Goal: Check status: Check status

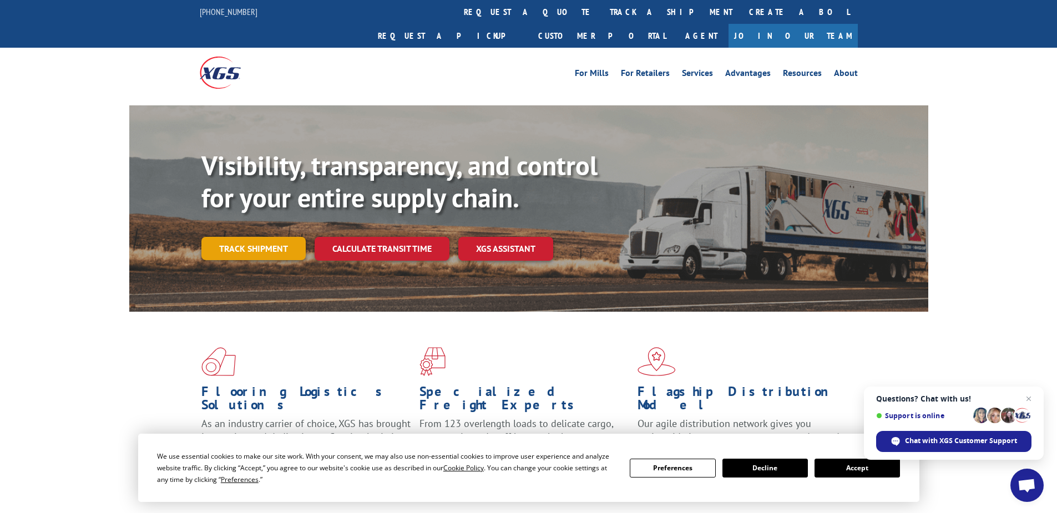
click at [231, 237] on link "Track shipment" at bounding box center [253, 248] width 104 height 23
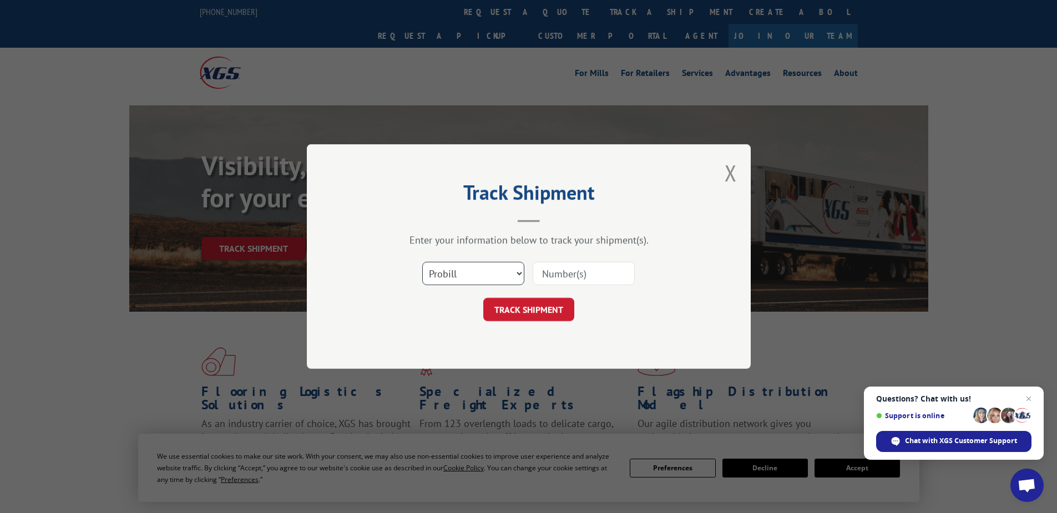
drag, startPoint x: 435, startPoint y: 274, endPoint x: 434, endPoint y: 286, distance: 11.7
click at [435, 274] on select "Select category... Probill BOL PO" at bounding box center [473, 273] width 102 height 23
select select "po"
click at [422, 262] on select "Select category... Probill BOL PO" at bounding box center [473, 273] width 102 height 23
click at [549, 271] on input at bounding box center [584, 273] width 102 height 23
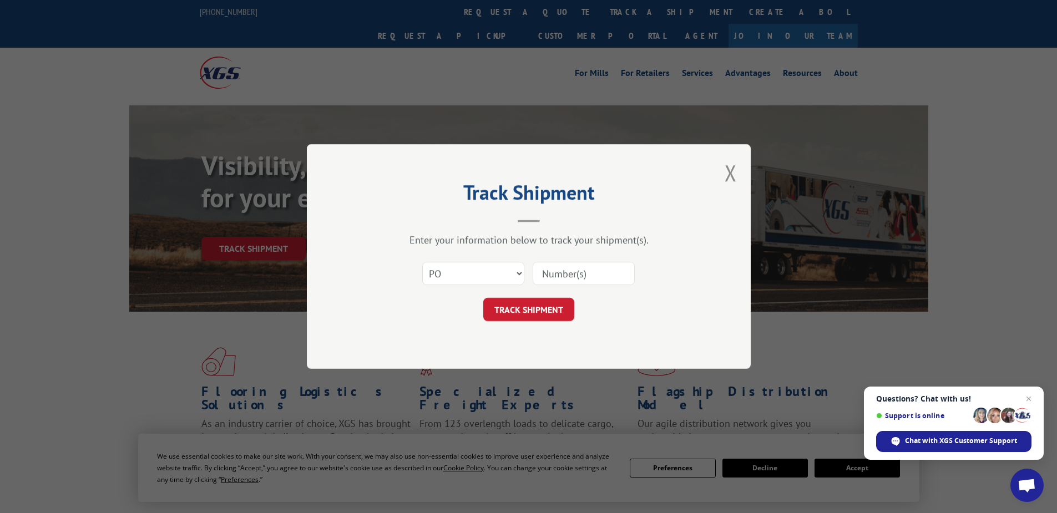
paste input "17512883"
type input "17512883"
click at [514, 316] on button "TRACK SHIPMENT" at bounding box center [528, 309] width 91 height 23
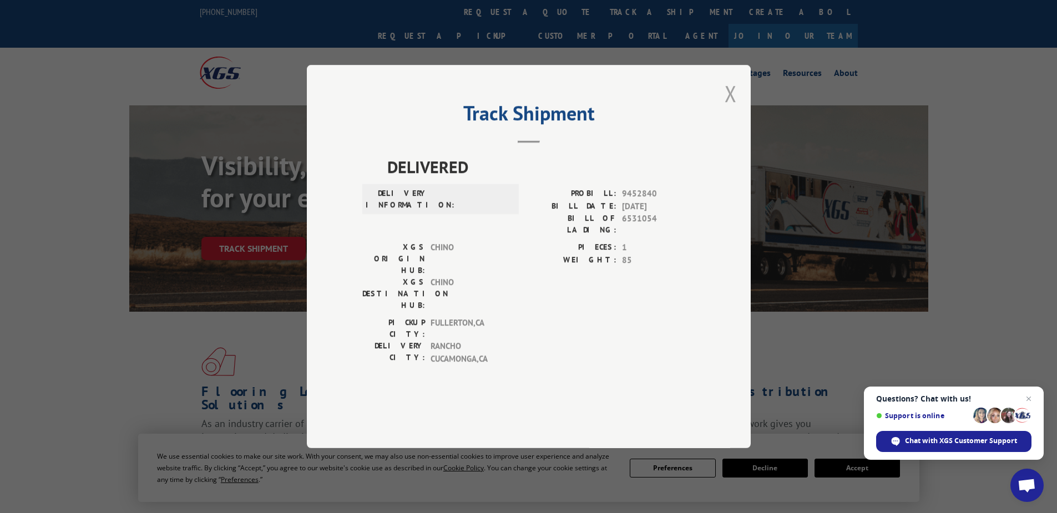
click at [732, 108] on button "Close modal" at bounding box center [731, 93] width 12 height 29
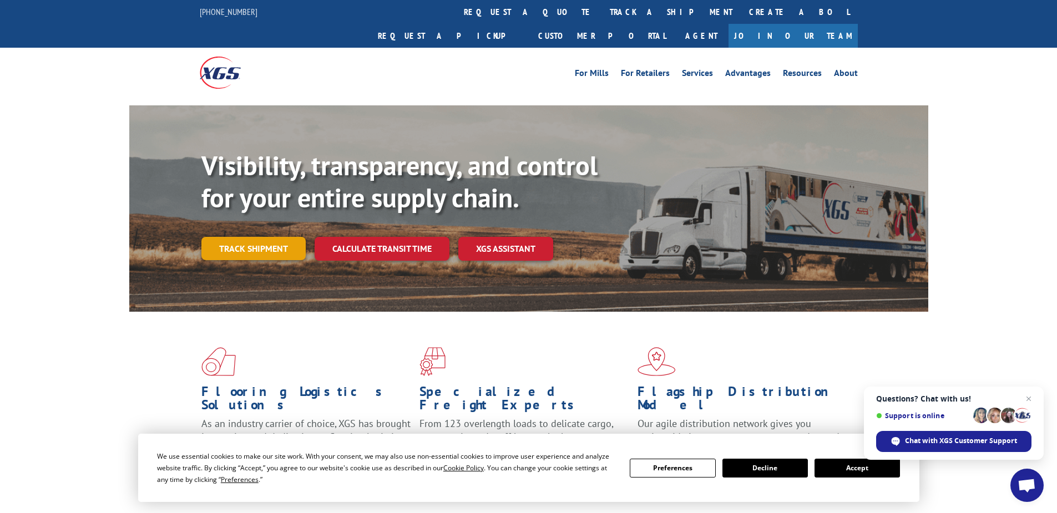
click at [238, 237] on link "Track shipment" at bounding box center [253, 248] width 104 height 23
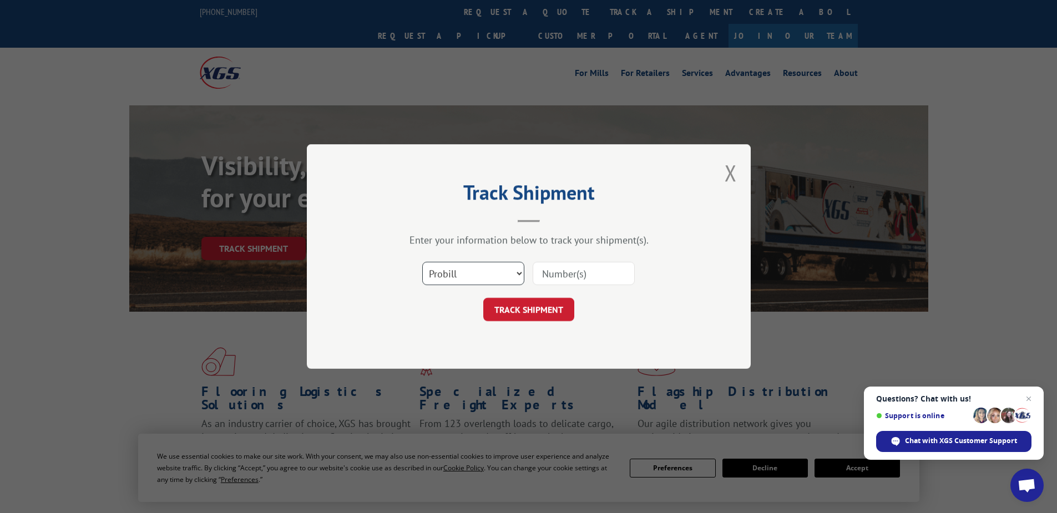
click at [467, 275] on select "Select category... Probill BOL PO" at bounding box center [473, 273] width 102 height 23
select select "po"
click at [422, 262] on select "Select category... Probill BOL PO" at bounding box center [473, 273] width 102 height 23
click at [544, 271] on input at bounding box center [584, 273] width 102 height 23
paste input "14532577"
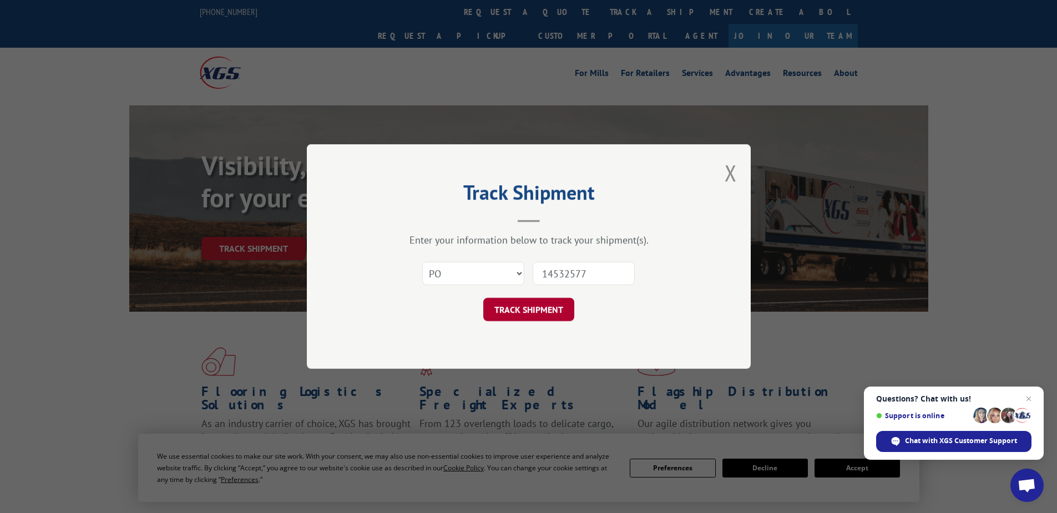
type input "14532577"
click at [519, 315] on button "TRACK SHIPMENT" at bounding box center [528, 309] width 91 height 23
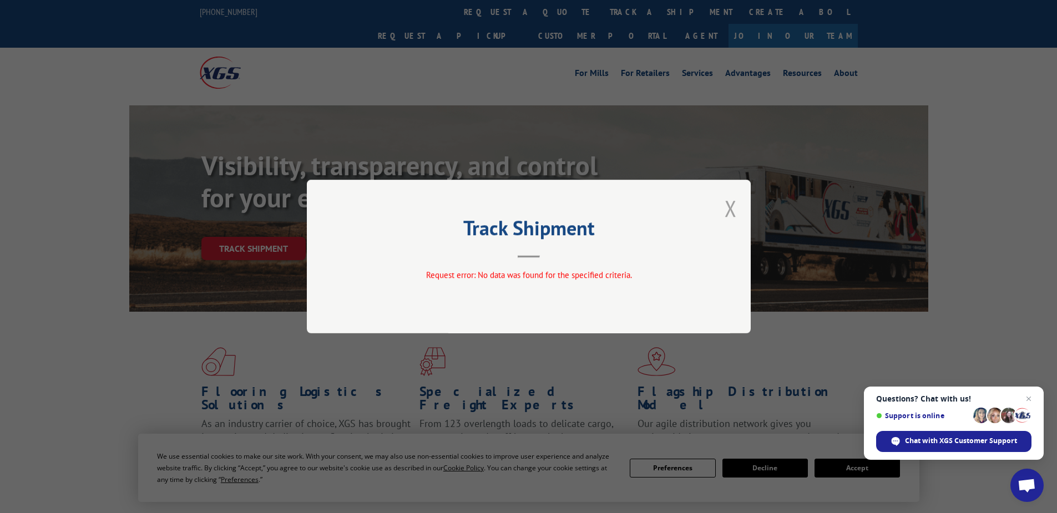
click at [734, 206] on button "Close modal" at bounding box center [731, 208] width 12 height 29
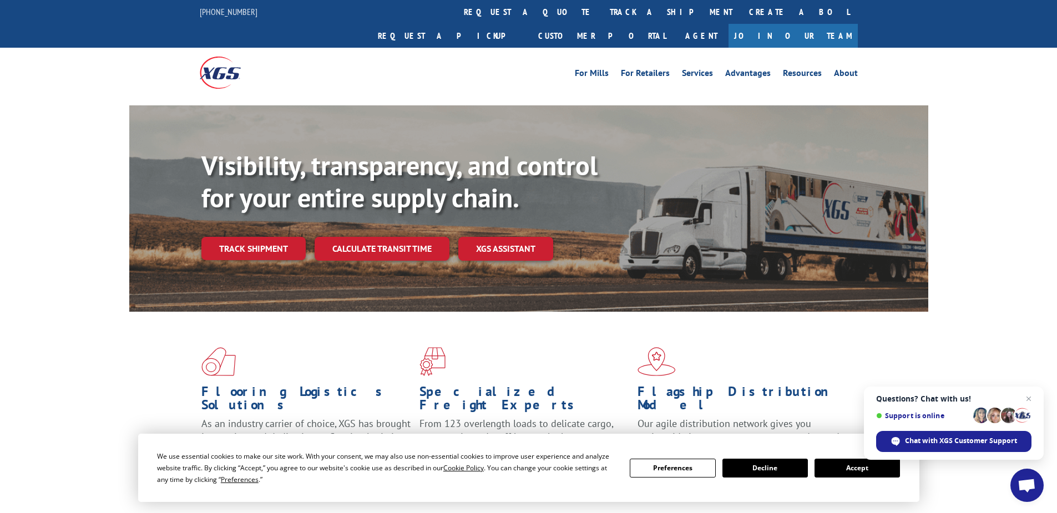
drag, startPoint x: 252, startPoint y: 228, endPoint x: 310, endPoint y: 262, distance: 66.9
click at [252, 237] on link "Track shipment" at bounding box center [253, 248] width 104 height 23
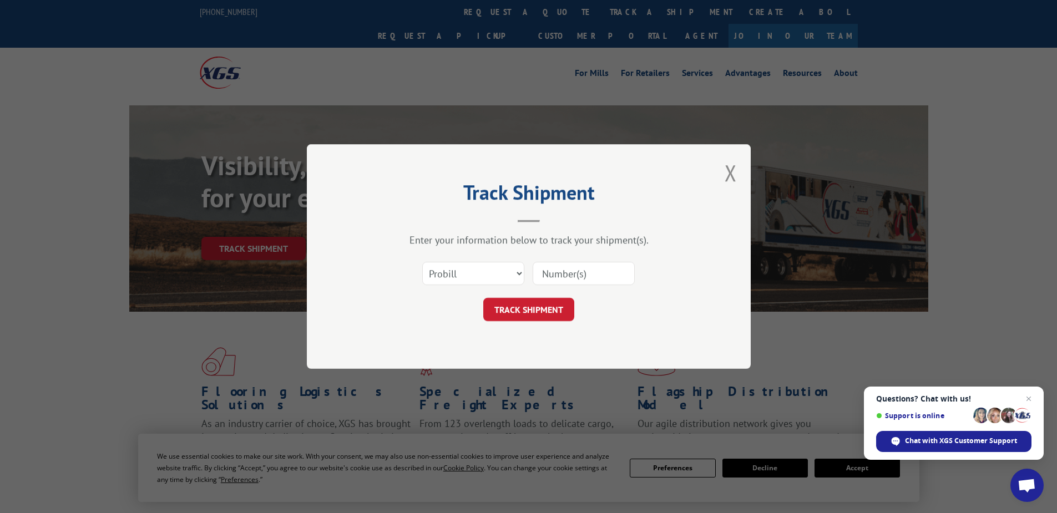
click at [462, 286] on div "Select category... Probill BOL PO" at bounding box center [473, 274] width 101 height 26
drag, startPoint x: 458, startPoint y: 272, endPoint x: 453, endPoint y: 286, distance: 14.6
click at [458, 272] on select "Select category... Probill BOL PO" at bounding box center [473, 273] width 102 height 23
select select "po"
click at [422, 262] on select "Select category... Probill BOL PO" at bounding box center [473, 273] width 102 height 23
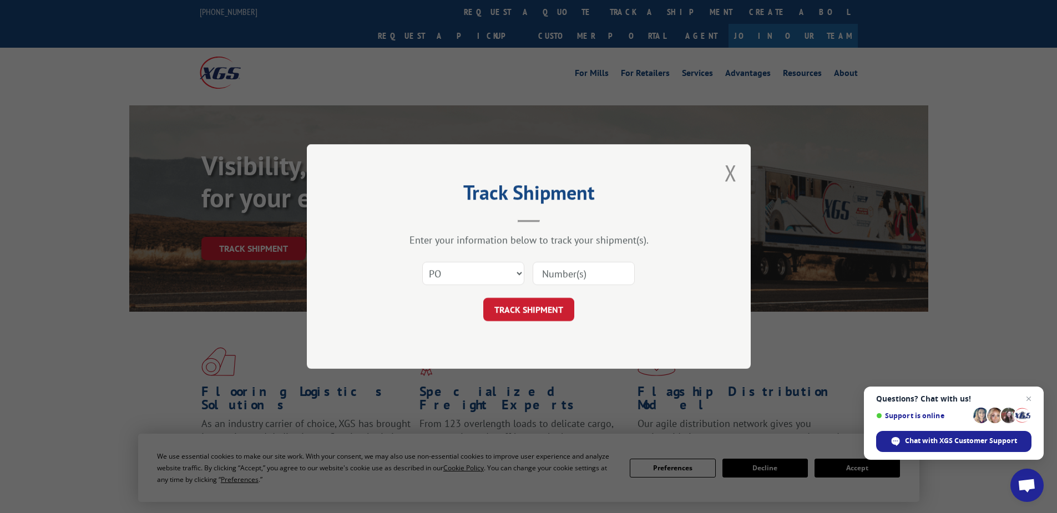
click at [568, 276] on input at bounding box center [584, 273] width 102 height 23
paste input "16539326"
type input "16539326"
click at [532, 315] on button "TRACK SHIPMENT" at bounding box center [528, 309] width 91 height 23
